Goal: Task Accomplishment & Management: Manage account settings

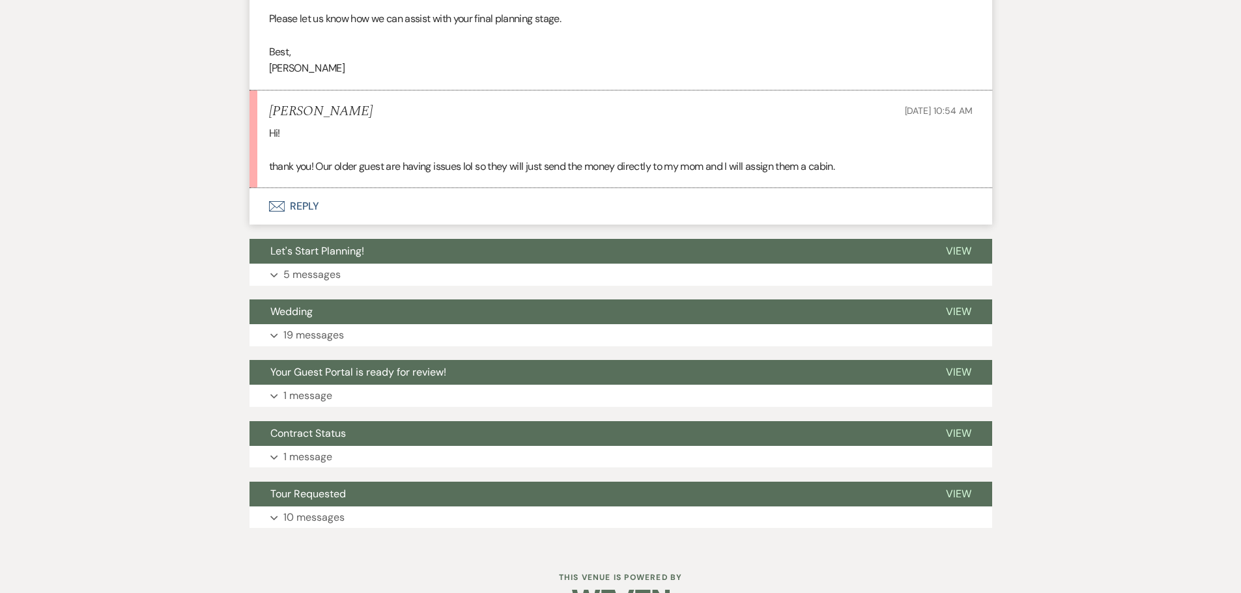
scroll to position [2410, 0]
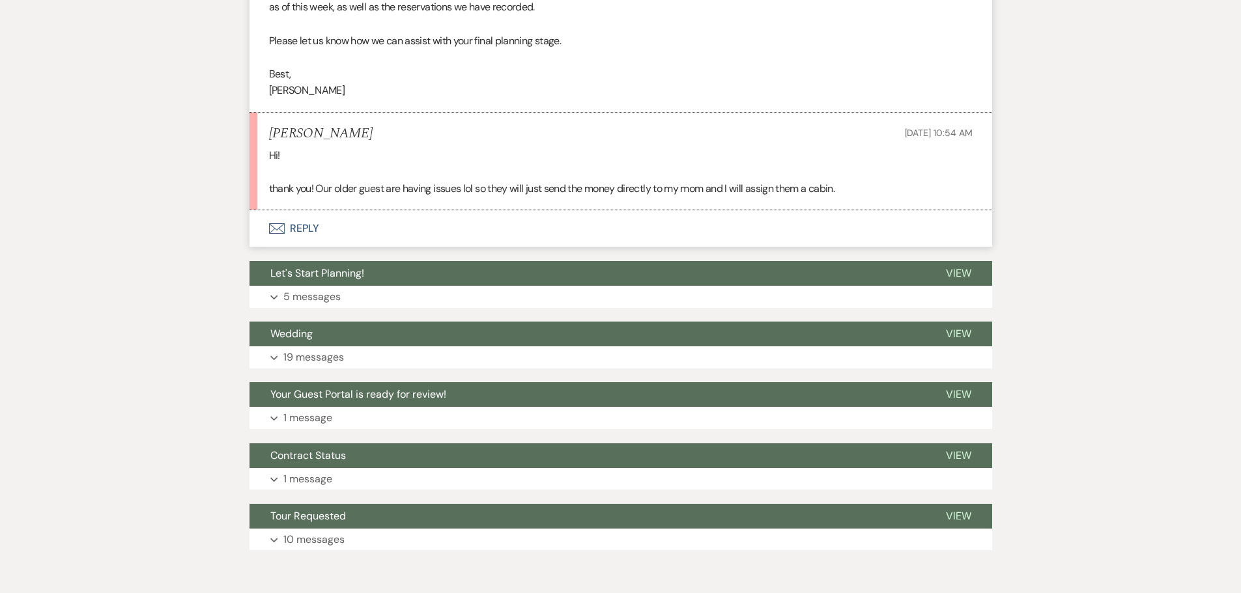
click at [311, 247] on button "Envelope Reply" at bounding box center [620, 228] width 743 height 36
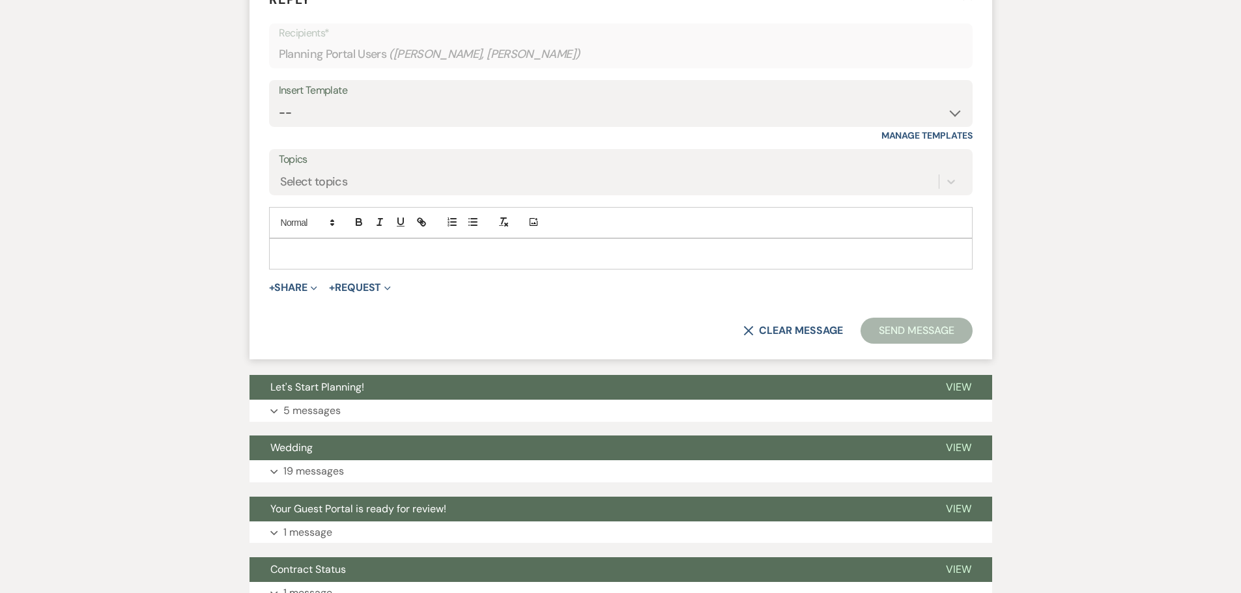
scroll to position [2666, 0]
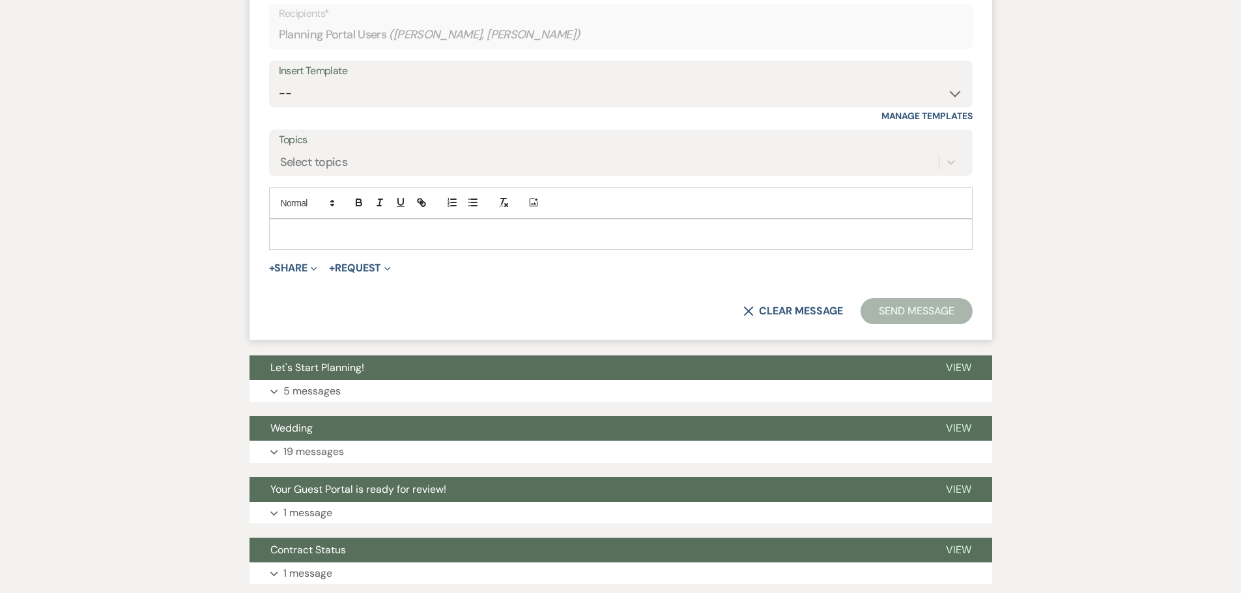
click at [301, 242] on p at bounding box center [620, 234] width 683 height 14
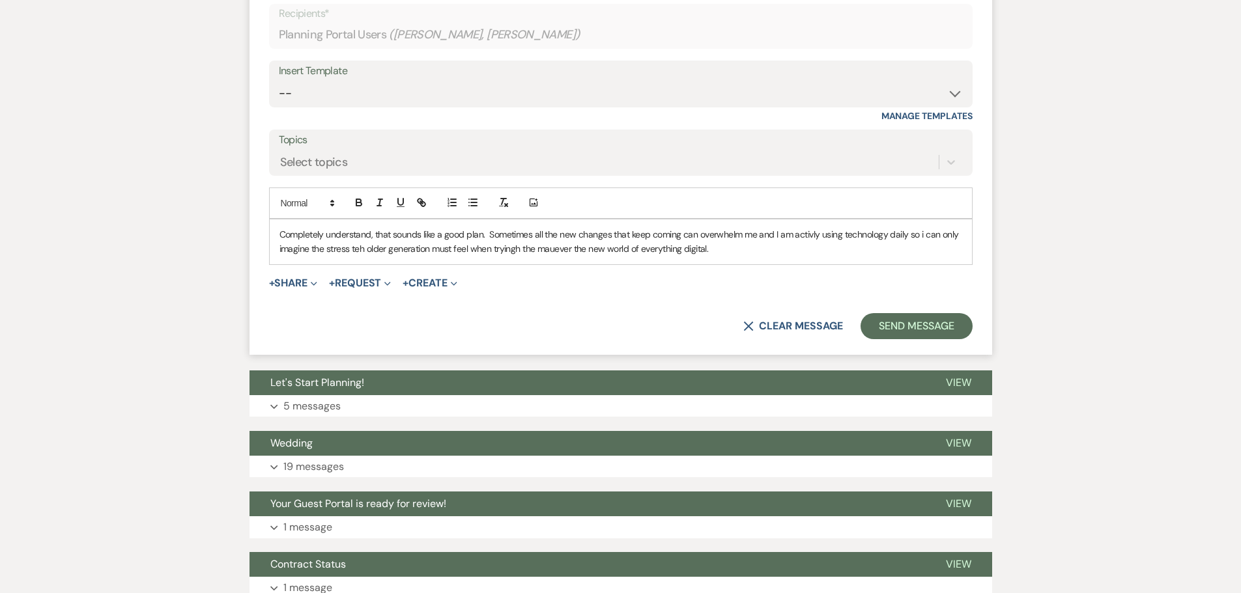
drag, startPoint x: 726, startPoint y: 408, endPoint x: 229, endPoint y: 340, distance: 502.3
click at [886, 339] on button "Send Message" at bounding box center [915, 326] width 111 height 26
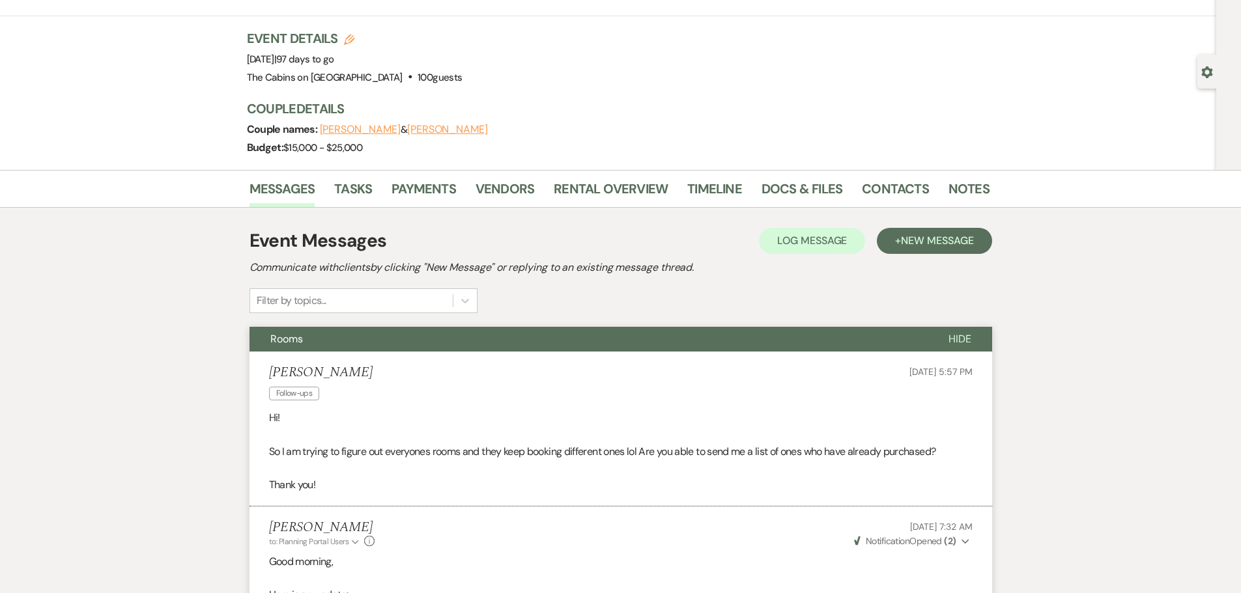
scroll to position [0, 0]
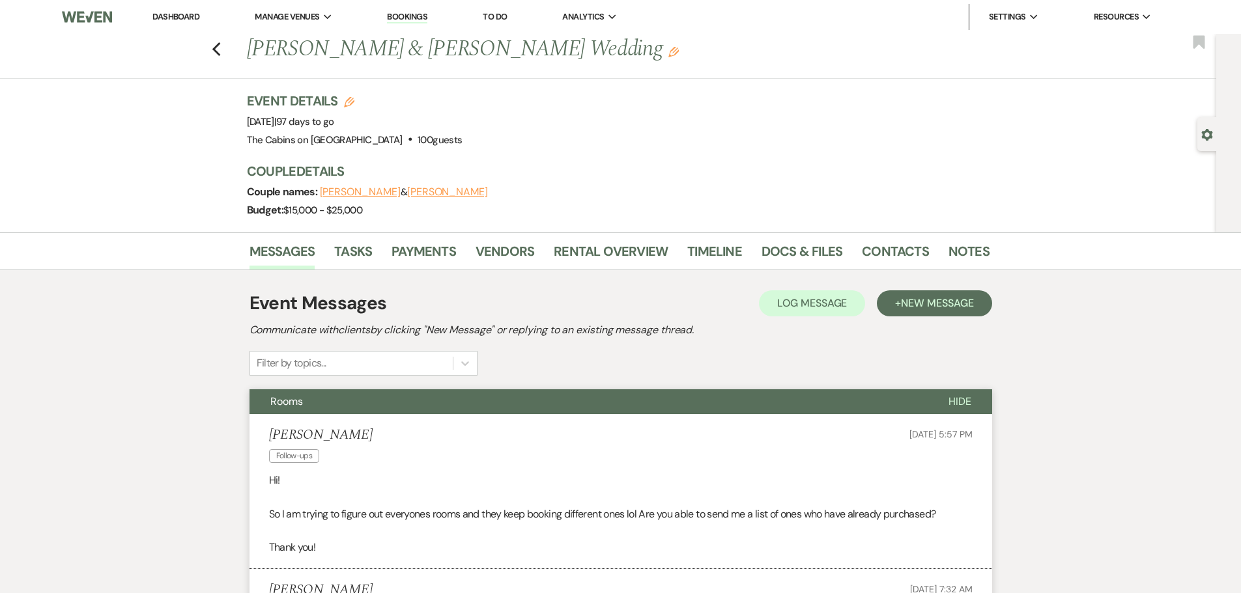
click at [197, 21] on link "Dashboard" at bounding box center [175, 16] width 47 height 11
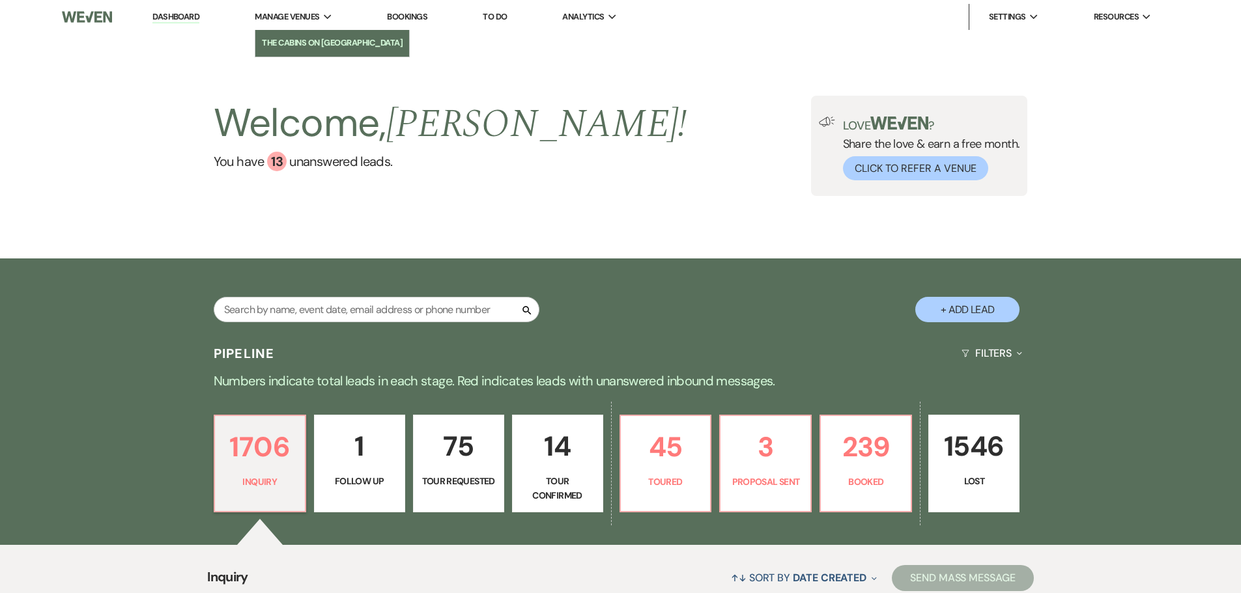
click at [345, 46] on li "The Cabins on [GEOGRAPHIC_DATA]" at bounding box center [332, 42] width 141 height 13
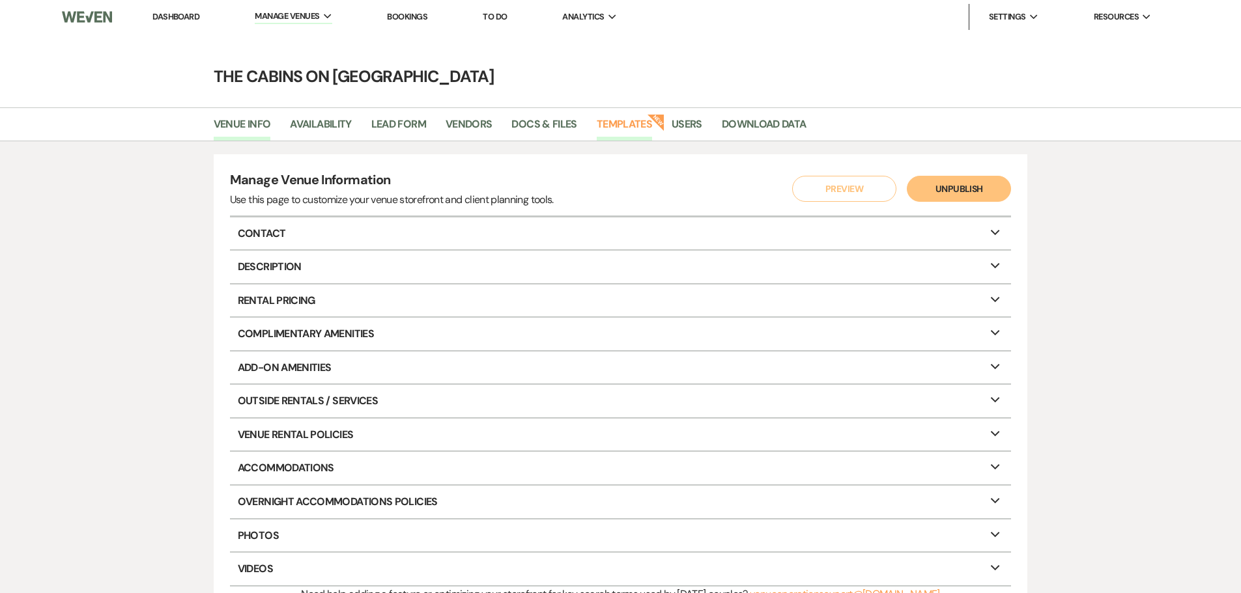
click at [652, 126] on link "Templates" at bounding box center [624, 128] width 55 height 25
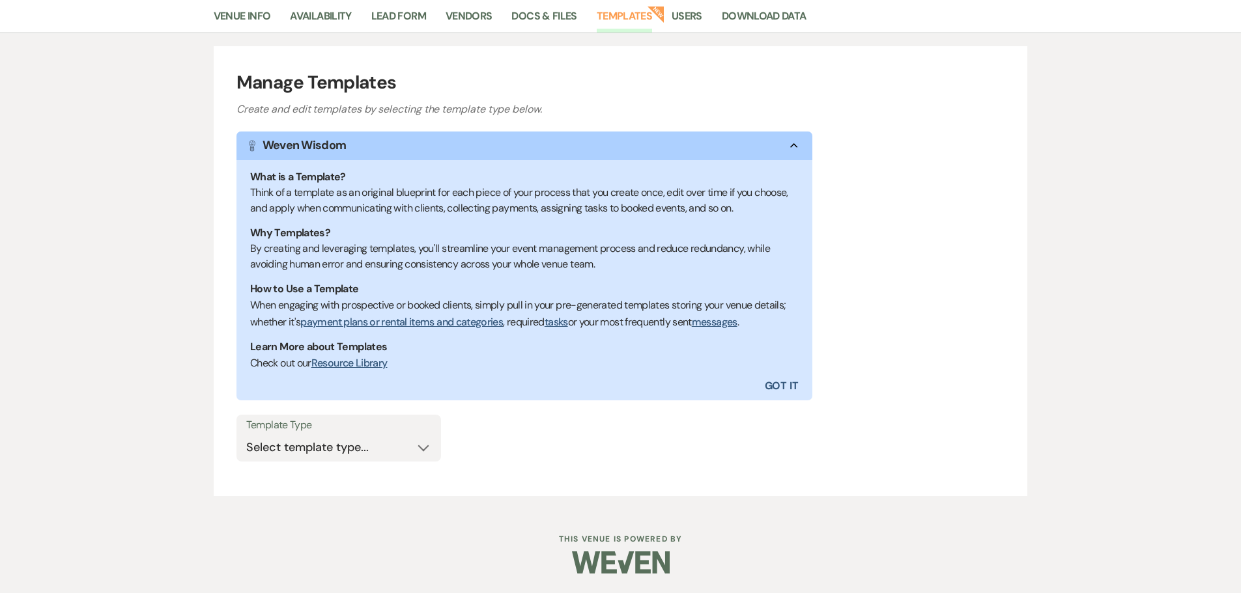
scroll to position [266, 0]
click at [401, 455] on select "Select template type... Task List Message Templates Payment Plan Inventory Item…" at bounding box center [338, 447] width 185 height 25
select select "Message Templates"
click at [246, 435] on select "Select template type... Task List Message Templates Payment Plan Inventory Item…" at bounding box center [338, 447] width 185 height 25
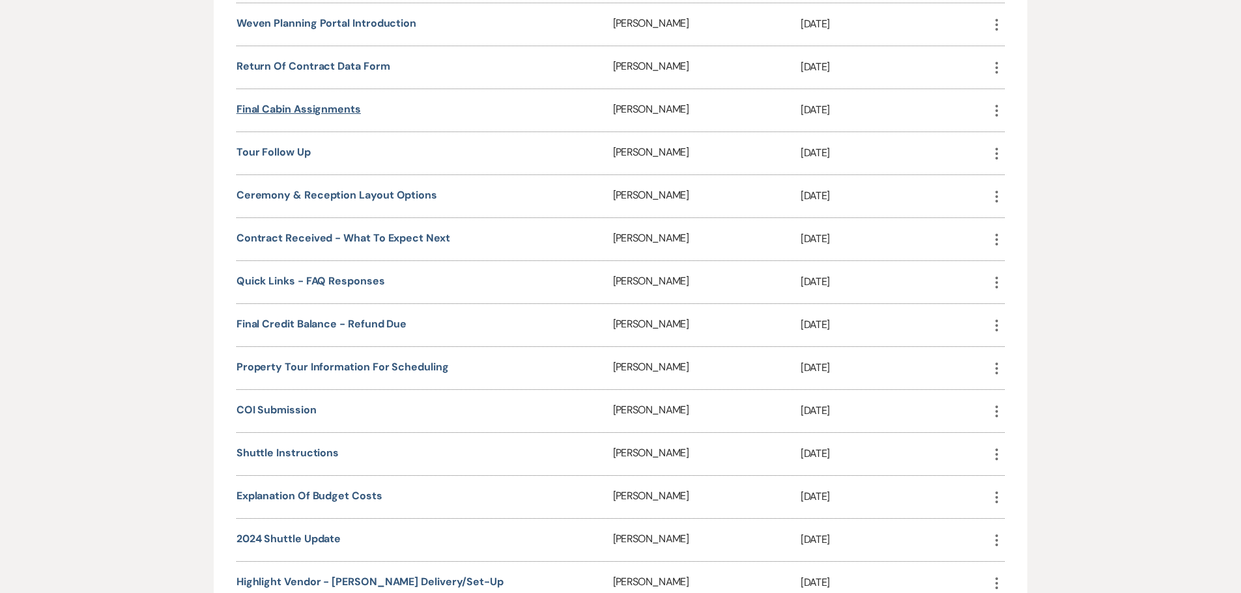
scroll to position [1830, 0]
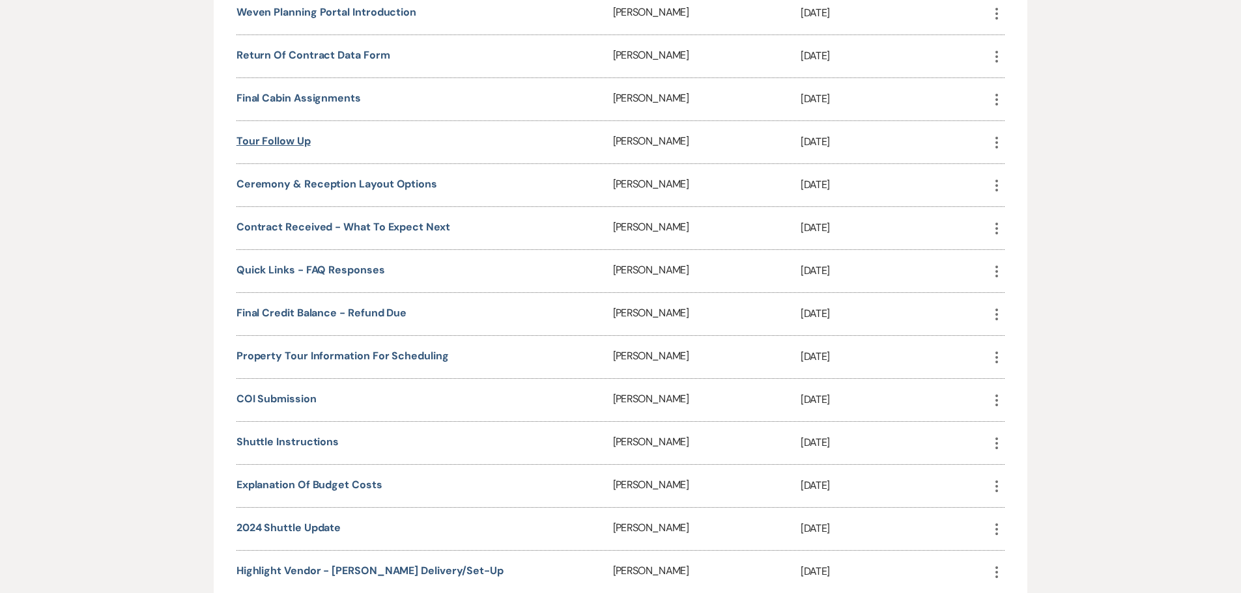
click at [279, 148] on link "Tour Follow up" at bounding box center [273, 141] width 74 height 14
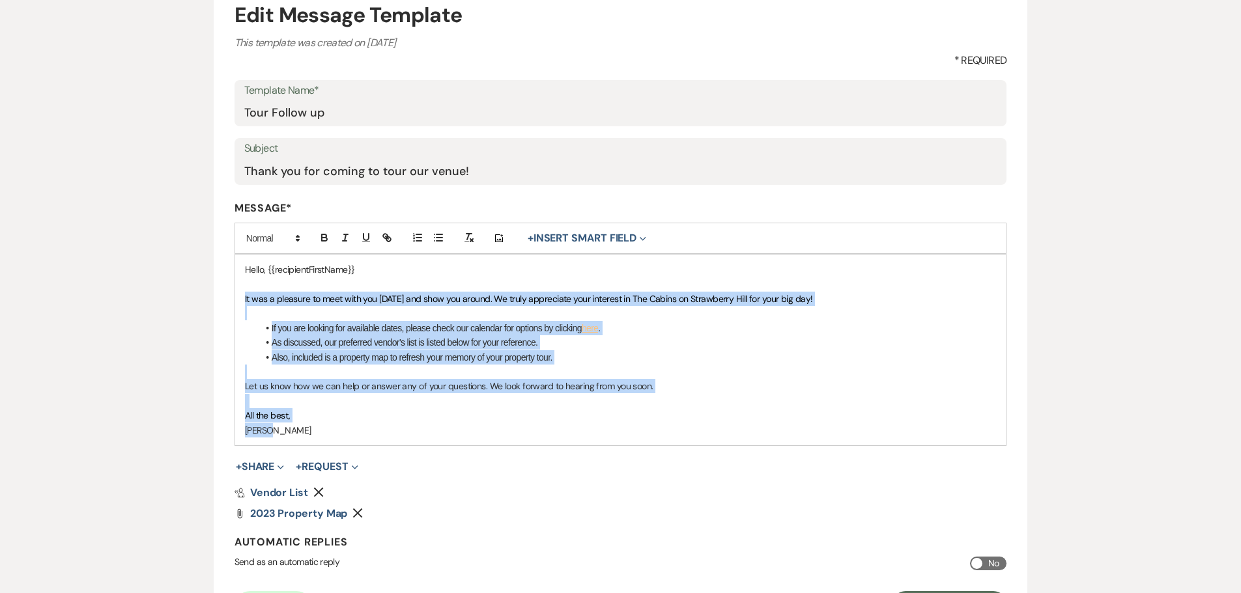
drag, startPoint x: 240, startPoint y: 352, endPoint x: 649, endPoint y: 485, distance: 430.1
click at [649, 446] on div "Hello, {{recipientFirstName}} It was a pleasure to meet with you today and show…" at bounding box center [620, 350] width 771 height 191
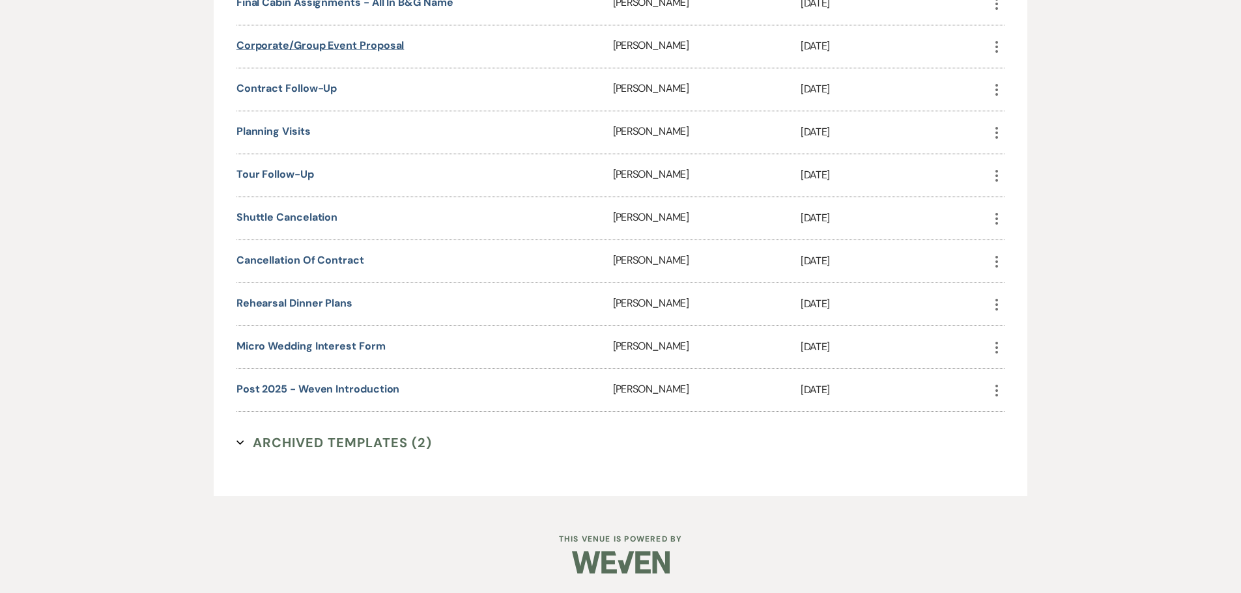
scroll to position [2872, 0]
click at [290, 181] on link "Tour Follow-up" at bounding box center [275, 174] width 78 height 14
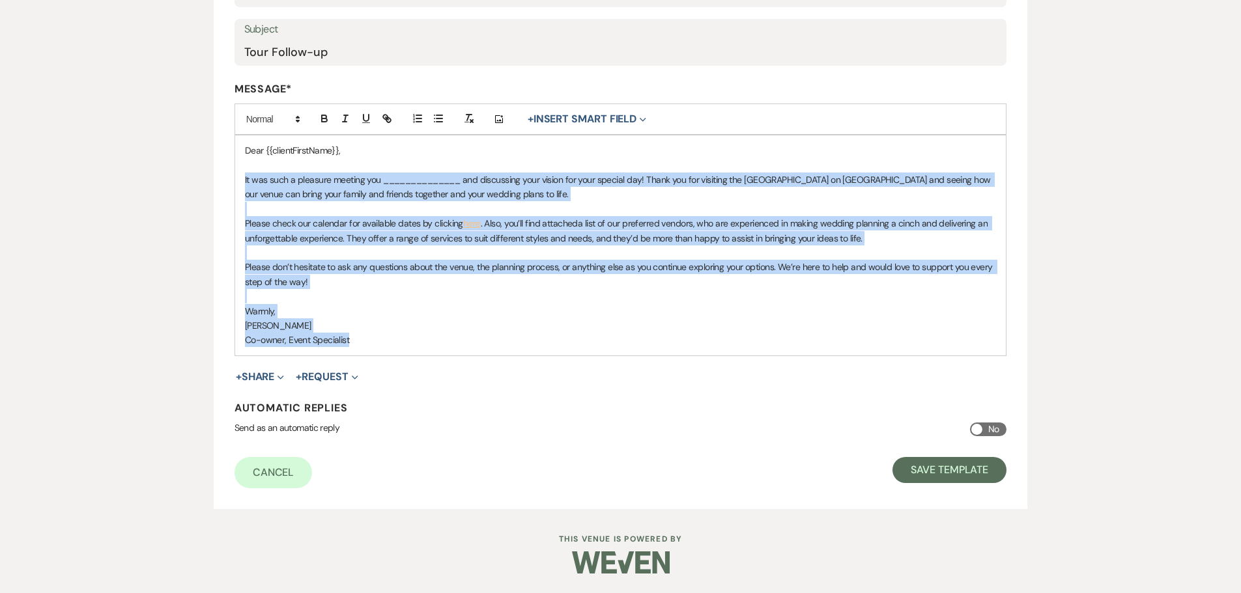
drag, startPoint x: 242, startPoint y: 176, endPoint x: 362, endPoint y: 331, distance: 195.9
click at [362, 331] on div "Dear {{clientFirstName}}, It was such a pleasure meeting you ______________ and…" at bounding box center [620, 244] width 771 height 219
copy div "It was such a pleasure meeting you ______________ and discussing your vision fo…"
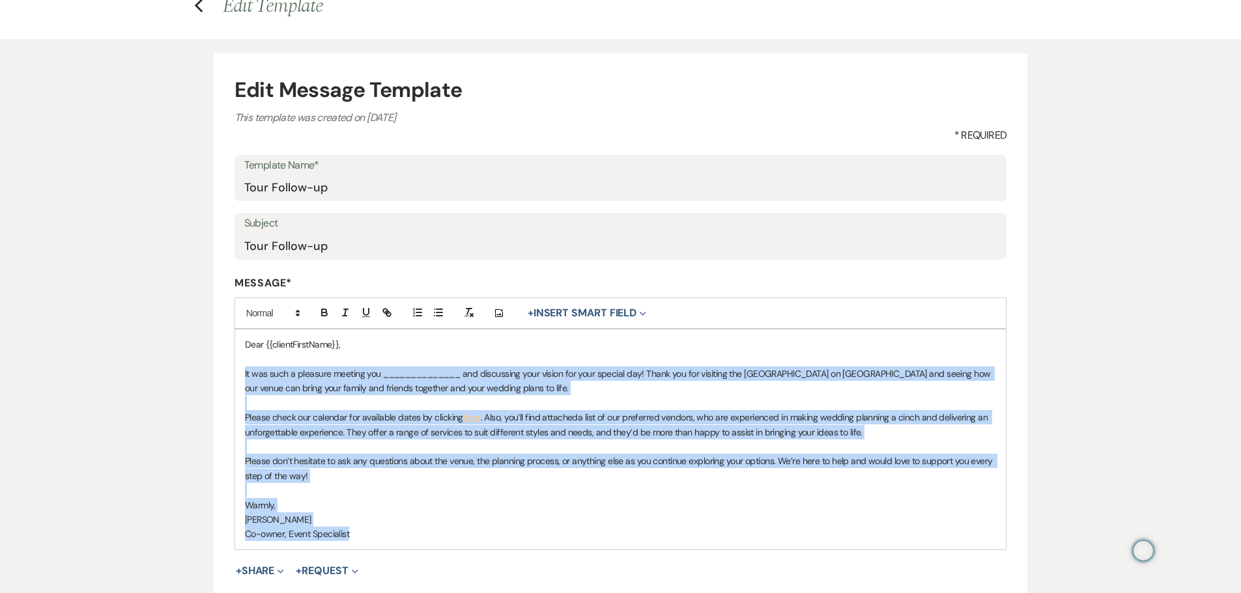
scroll to position [195, 0]
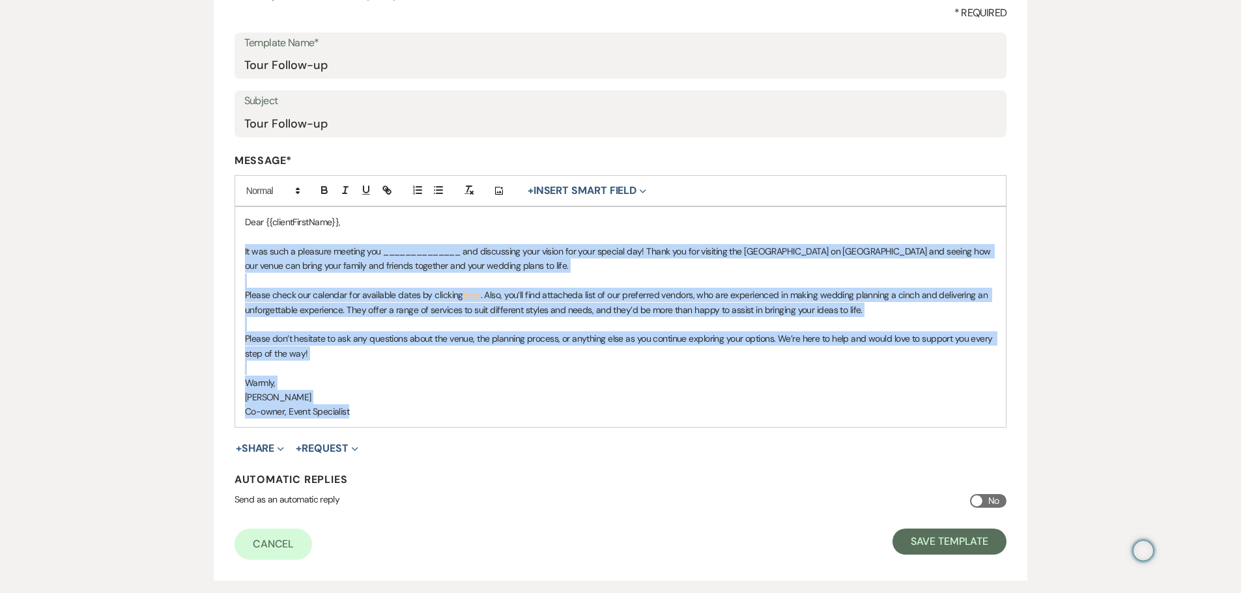
drag, startPoint x: 324, startPoint y: 366, endPoint x: 324, endPoint y: 355, distance: 11.1
click at [324, 315] on span "a list of our preferred vendors, who are experienced in making wedding planning…" at bounding box center [617, 302] width 745 height 26
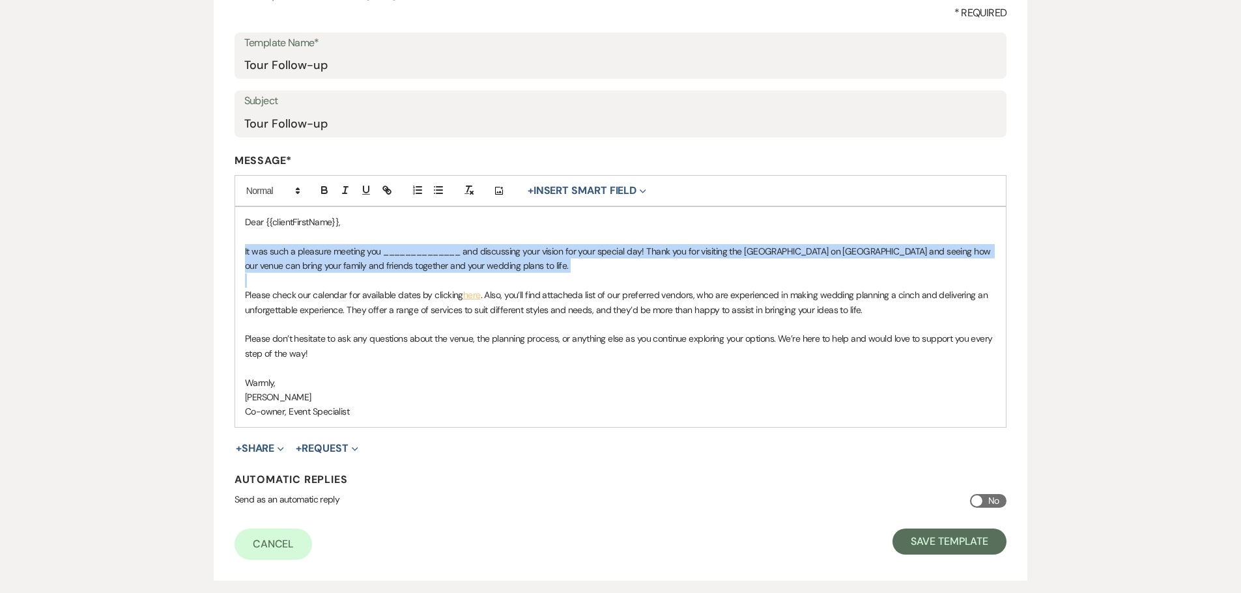
drag, startPoint x: 244, startPoint y: 304, endPoint x: 524, endPoint y: 328, distance: 281.1
click at [524, 328] on div "Dear {{clientFirstName}}, It was such a pleasure meeting you ______________ and…" at bounding box center [620, 316] width 771 height 219
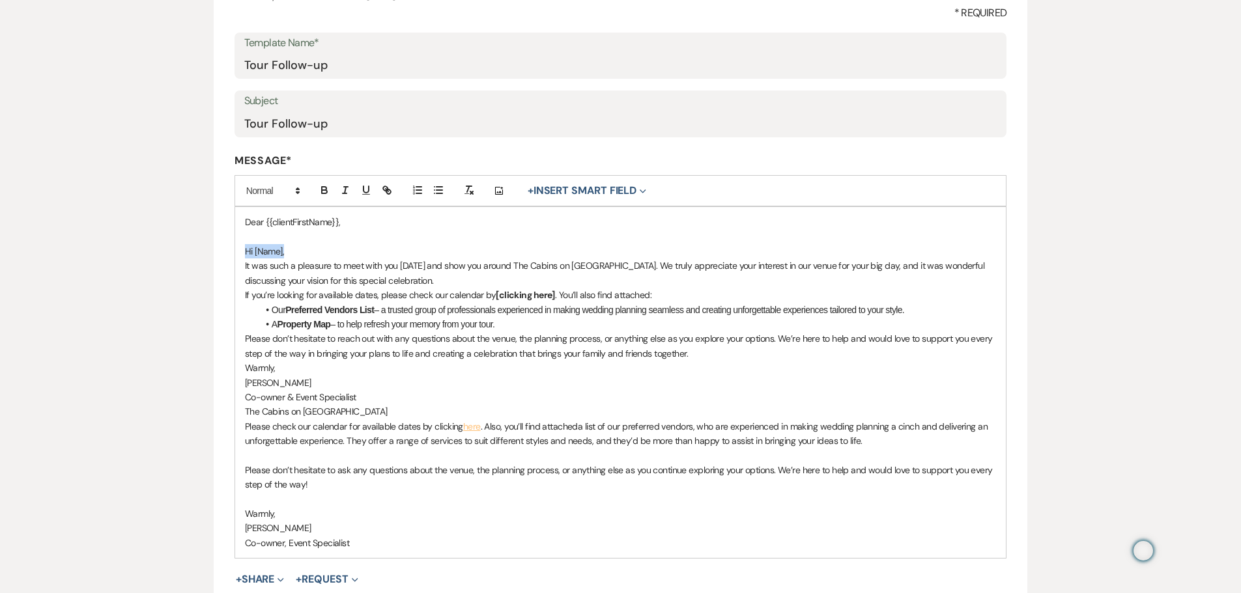
drag, startPoint x: 243, startPoint y: 303, endPoint x: 292, endPoint y: 304, distance: 49.5
click at [292, 304] on div "Dear {{clientFirstName}}, Hi [Name], It was such a pleasure to meet with you to…" at bounding box center [620, 382] width 771 height 351
drag, startPoint x: 312, startPoint y: 278, endPoint x: 287, endPoint y: 280, distance: 24.8
click at [311, 228] on span "Dear {{clientFirstName}}," at bounding box center [293, 222] width 96 height 12
drag, startPoint x: 266, startPoint y: 275, endPoint x: 339, endPoint y: 274, distance: 73.6
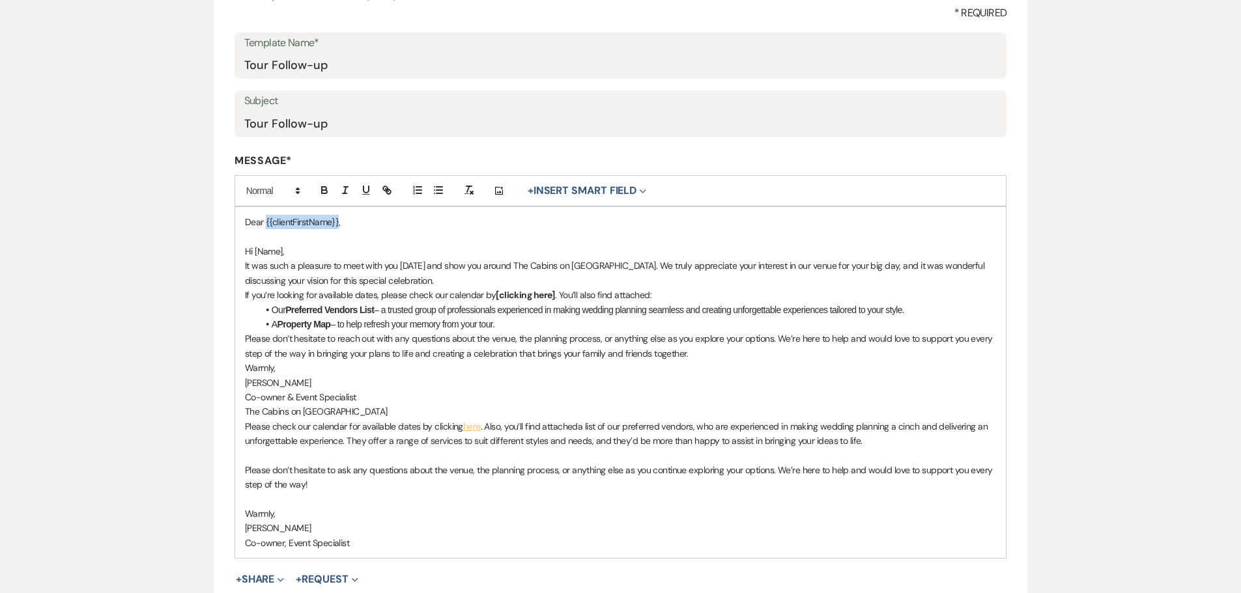
click at [339, 228] on span "Dear {{clientFirstName}}," at bounding box center [293, 222] width 96 height 12
drag, startPoint x: 254, startPoint y: 305, endPoint x: 283, endPoint y: 300, distance: 29.0
click at [283, 259] on p "Hi [Name]," at bounding box center [621, 251] width 752 height 14
drag, startPoint x: 287, startPoint y: 279, endPoint x: 233, endPoint y: 276, distance: 53.5
click at [233, 276] on form "Edit Message Template This template was created on Oct 27, 2024 * Required Temp…" at bounding box center [621, 321] width 814 height 781
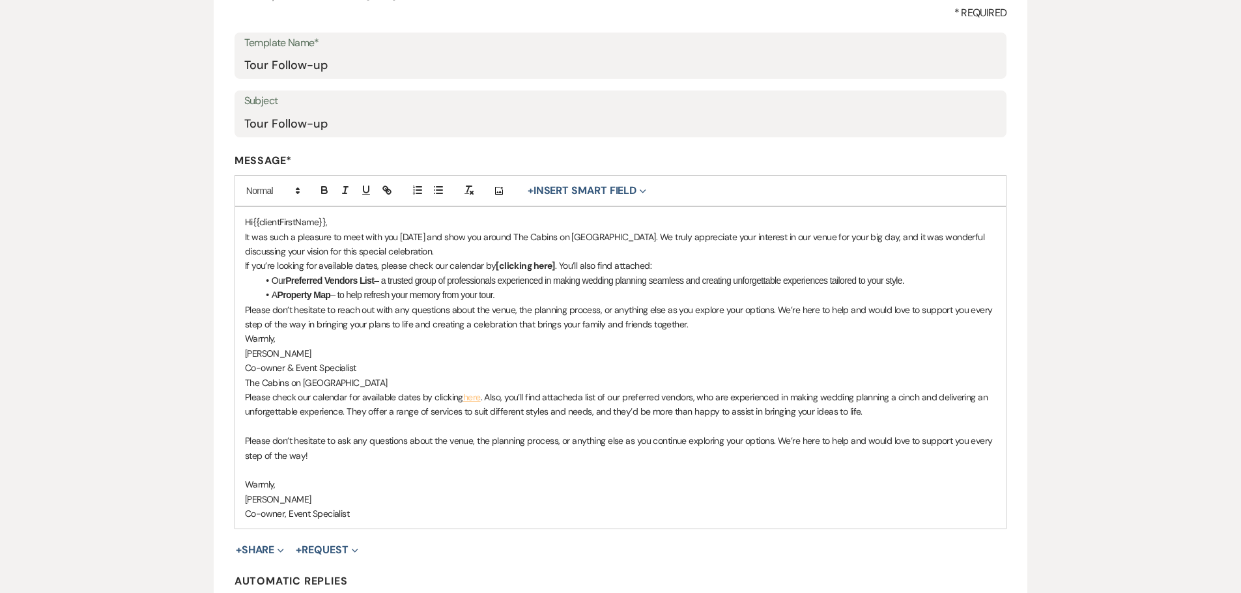
click at [383, 229] on p "Hi {{clientFirstName}} ," at bounding box center [621, 222] width 752 height 14
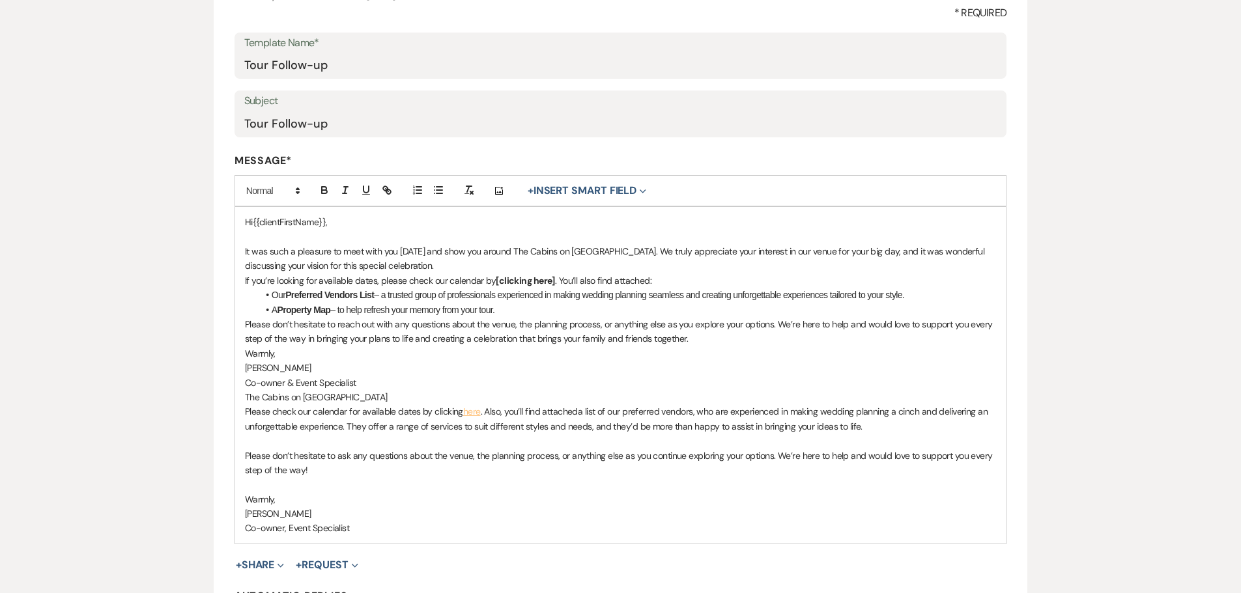
click at [414, 274] on p "It was such a pleasure to meet with you today and show you around The Cabins on…" at bounding box center [621, 258] width 752 height 29
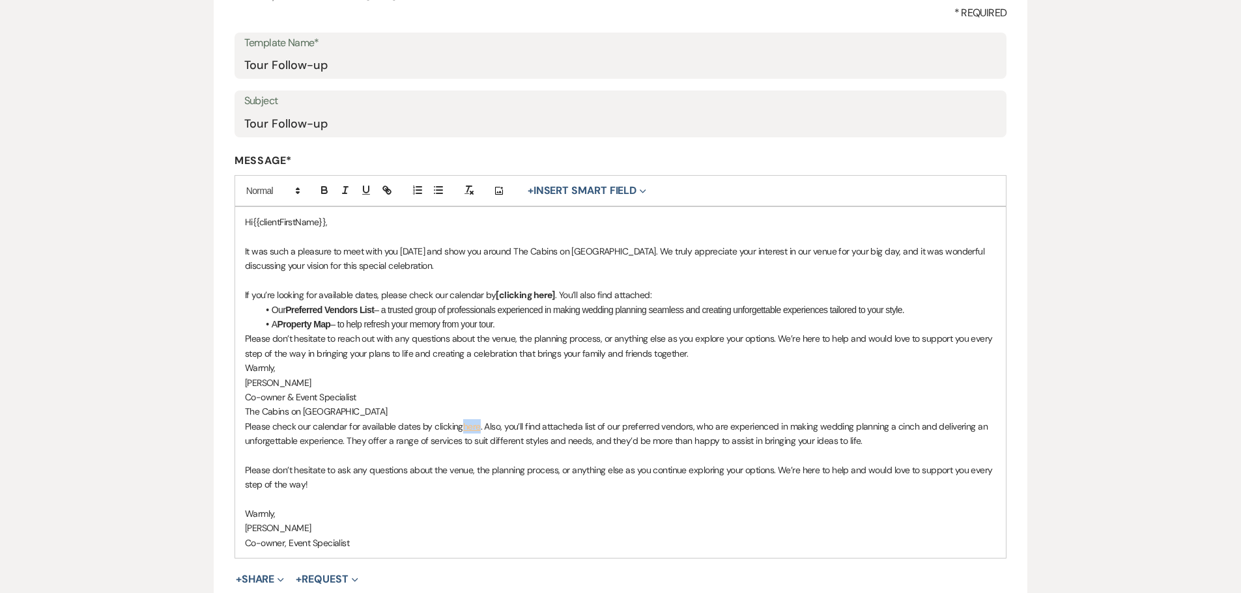
drag, startPoint x: 461, startPoint y: 478, endPoint x: 479, endPoint y: 479, distance: 18.3
click at [479, 449] on p "Please check our calendar for available dates by clicking here . Also, you’ll f…" at bounding box center [621, 433] width 752 height 29
drag, startPoint x: 495, startPoint y: 348, endPoint x: 553, endPoint y: 352, distance: 58.1
click at [553, 301] on strong "[clicking here]" at bounding box center [525, 295] width 59 height 12
paste div
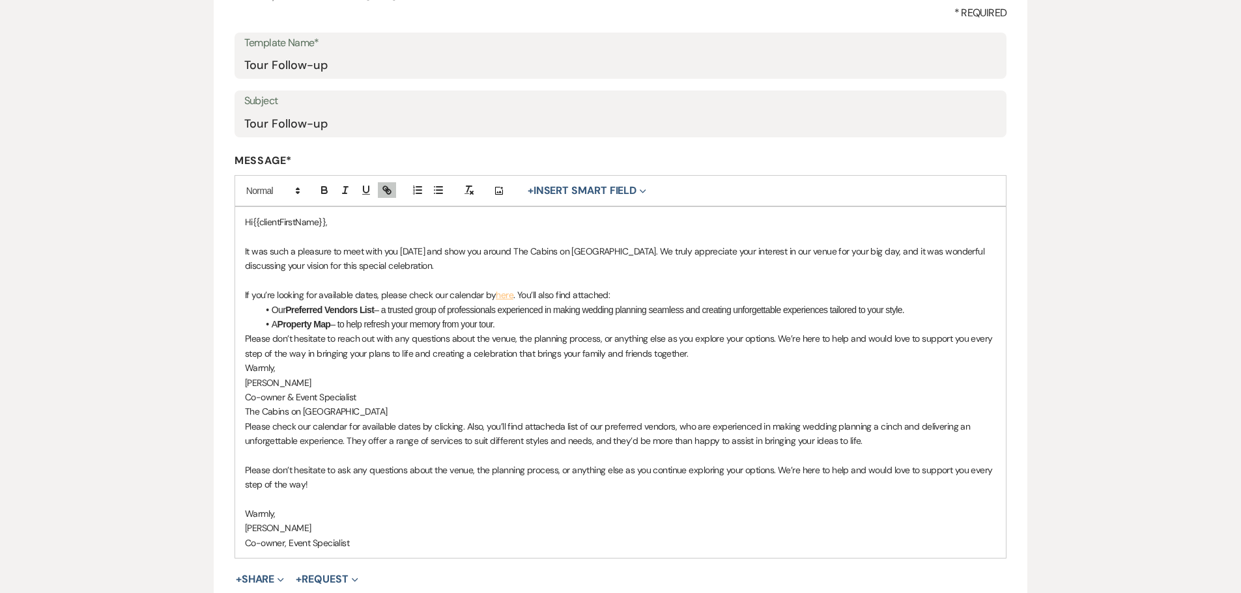
click at [492, 302] on p "If you’re looking for available dates, please check our calendar by here . You’…" at bounding box center [621, 295] width 752 height 14
click at [348, 315] on strong "Preferred Vendors List" at bounding box center [329, 310] width 89 height 10
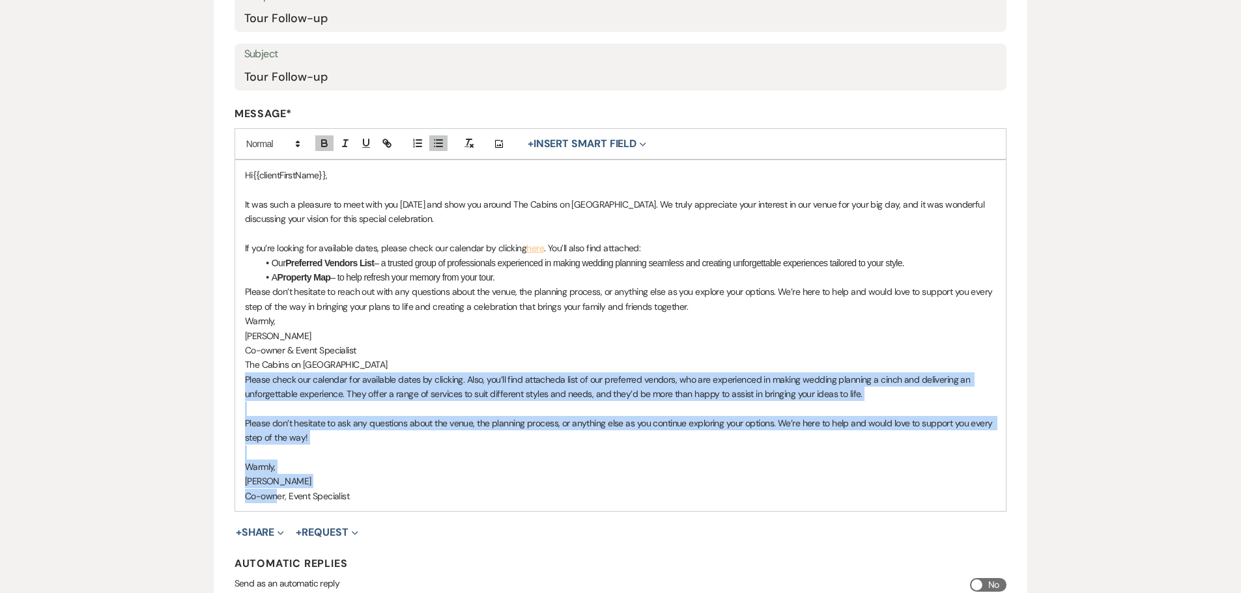
scroll to position [261, 0]
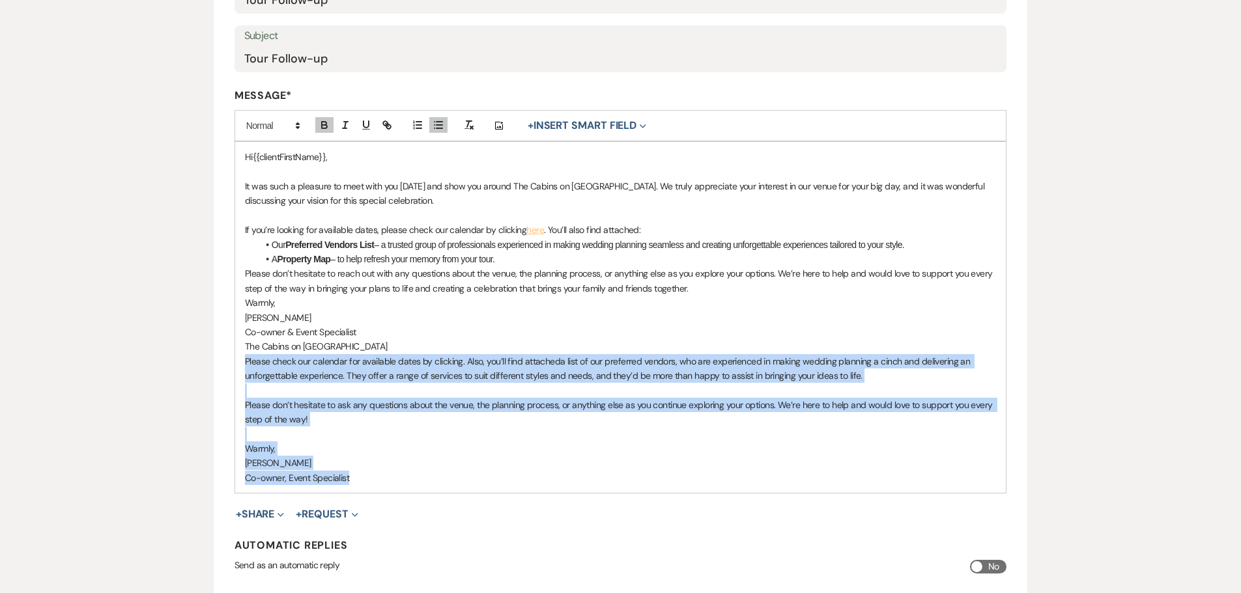
drag, startPoint x: 239, startPoint y: 477, endPoint x: 387, endPoint y: 540, distance: 160.5
click at [387, 493] on div "Hi {{clientFirstName}} , It was such a pleasure to meet with you today and show…" at bounding box center [620, 317] width 771 height 351
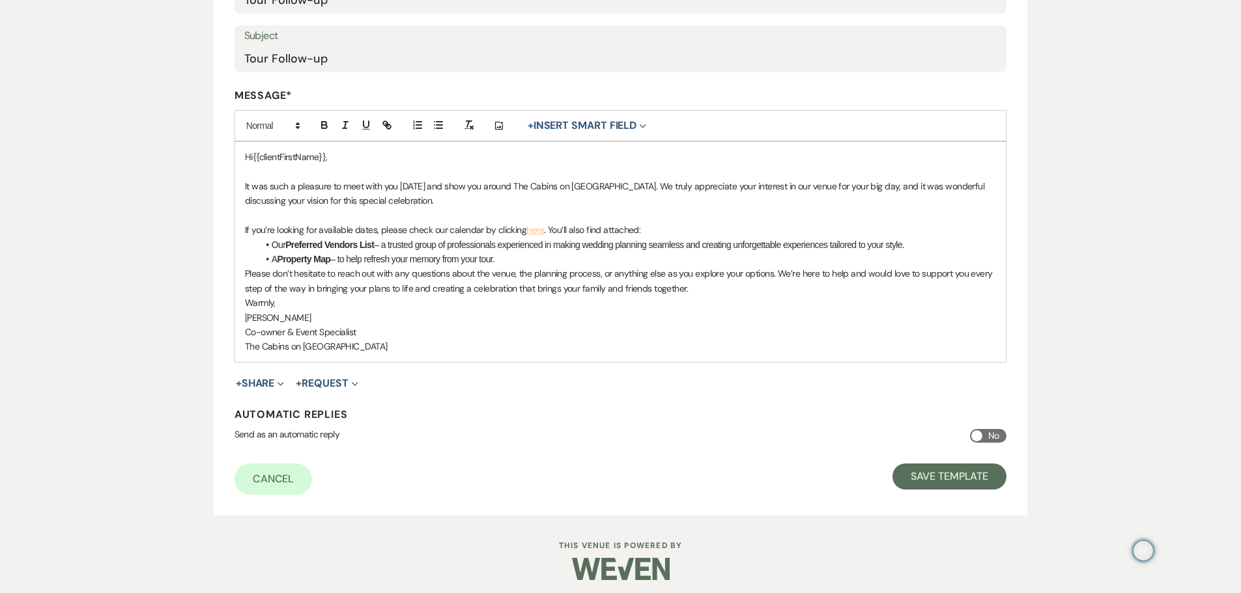
click at [244, 354] on div "Hi {{clientFirstName}} , It was such a pleasure to meet with you today and show…" at bounding box center [620, 251] width 771 height 219
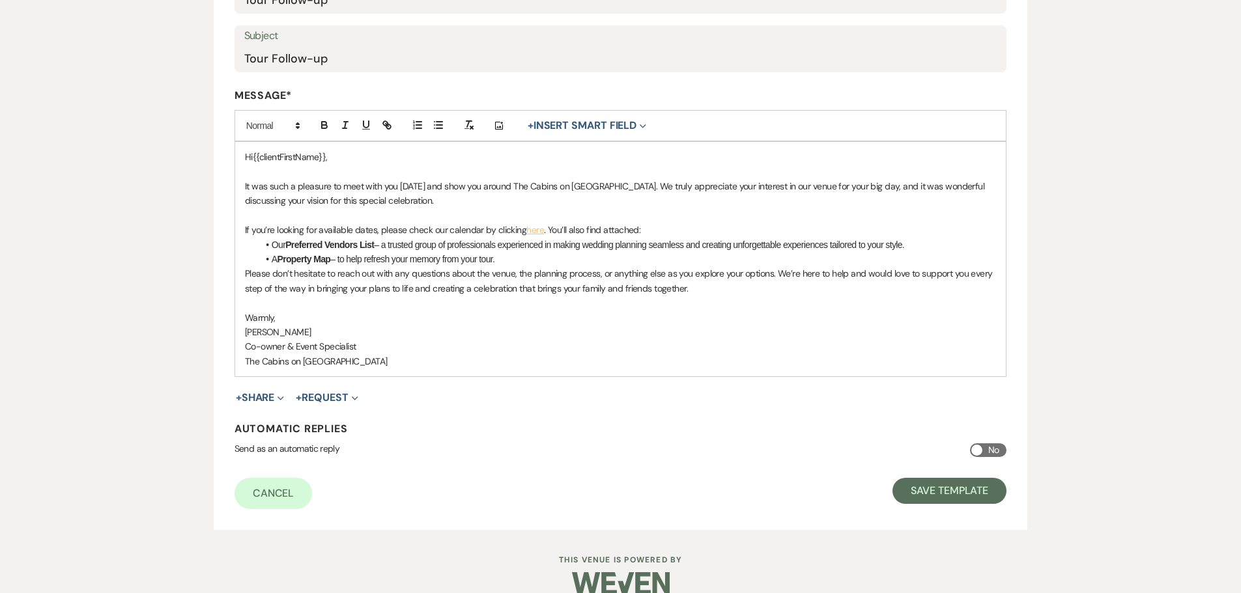
click at [550, 237] on p "If you’re looking for available dates, please check our calendar by clicking he…" at bounding box center [621, 230] width 752 height 14
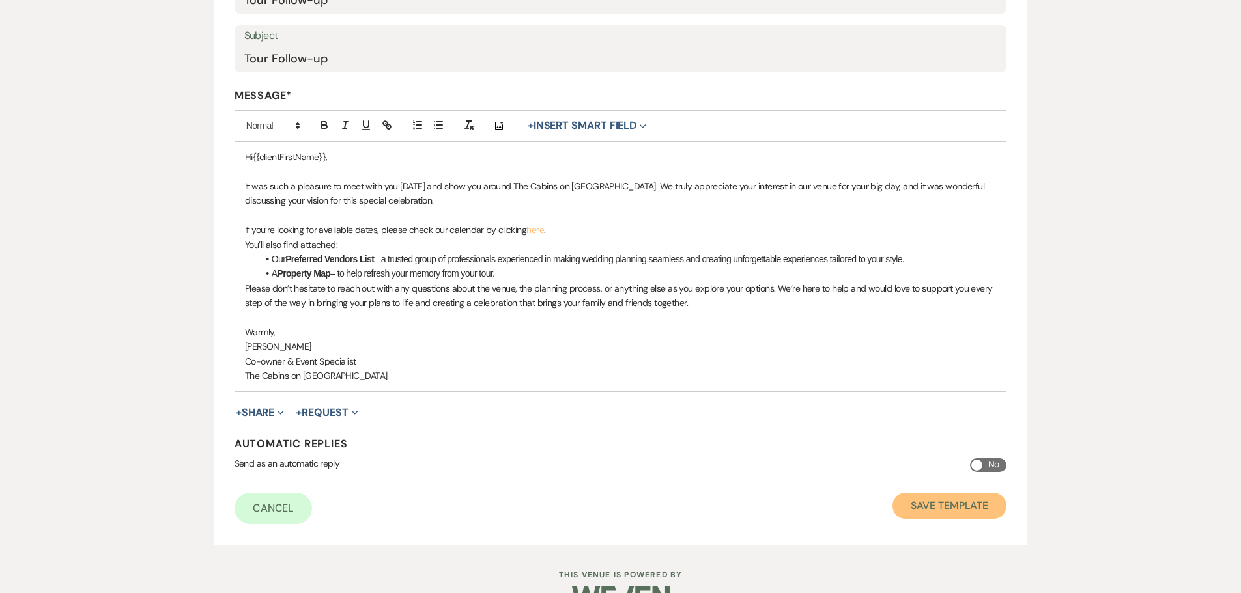
click at [911, 519] on button "Save Template" at bounding box center [949, 506] width 114 height 26
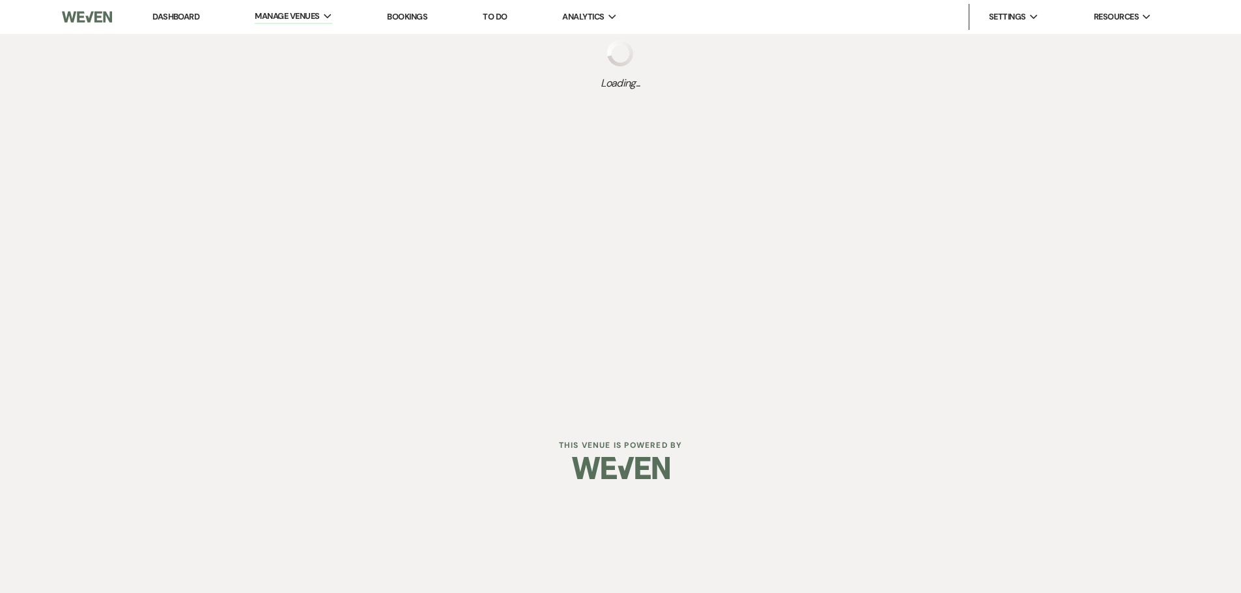
select select "Message Templates"
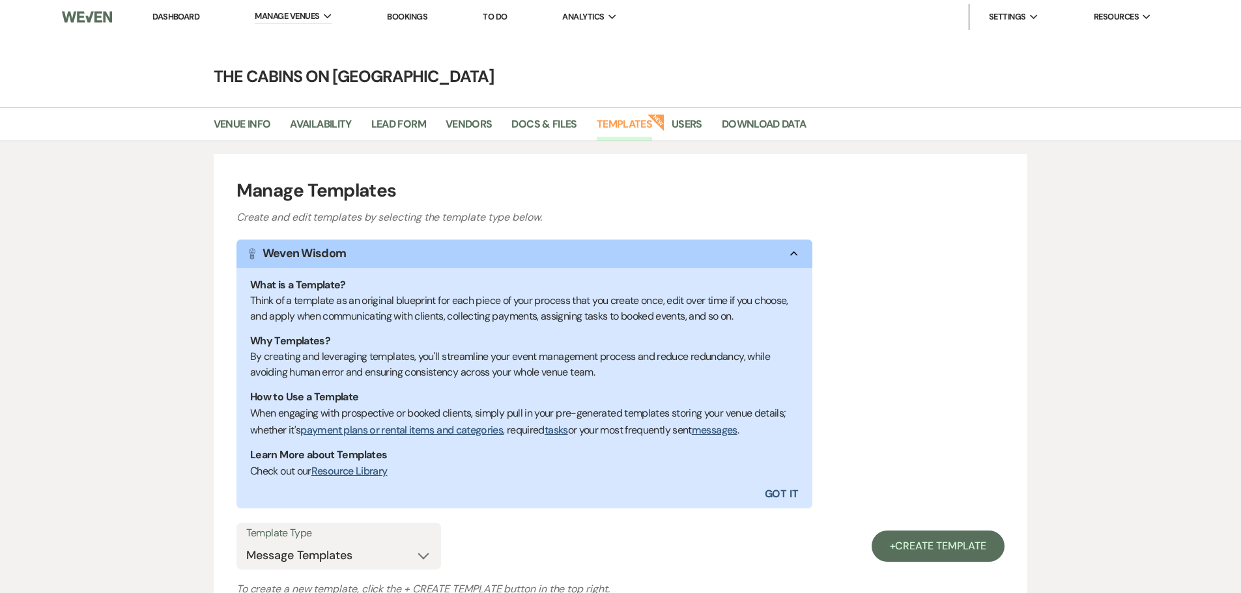
click at [199, 16] on link "Dashboard" at bounding box center [175, 16] width 47 height 11
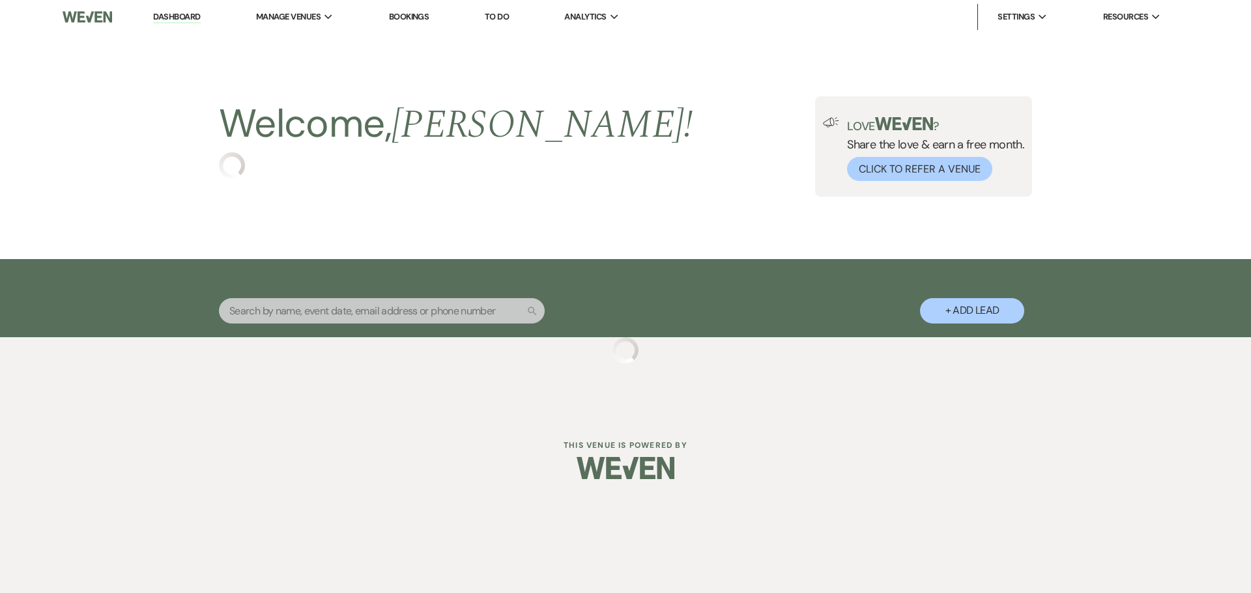
click at [285, 324] on input "text" at bounding box center [382, 310] width 326 height 25
